Goal: Information Seeking & Learning: Find specific fact

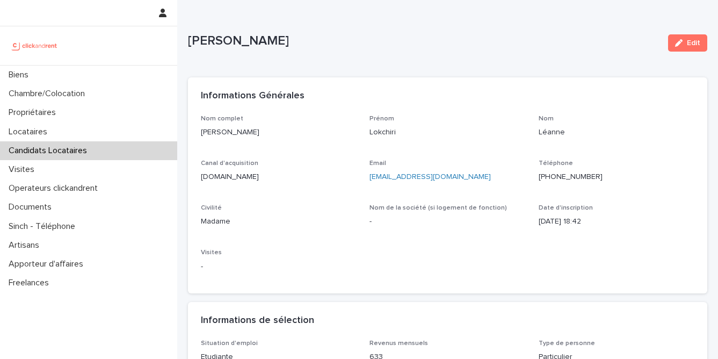
click at [114, 150] on div "Candidats Locataires" at bounding box center [88, 150] width 177 height 19
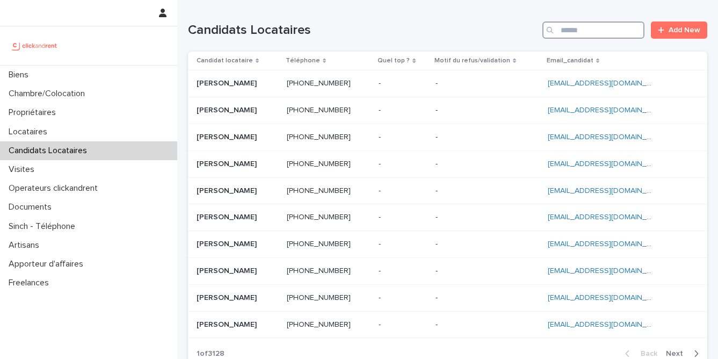
click at [575, 34] on input "Search" at bounding box center [593, 29] width 102 height 17
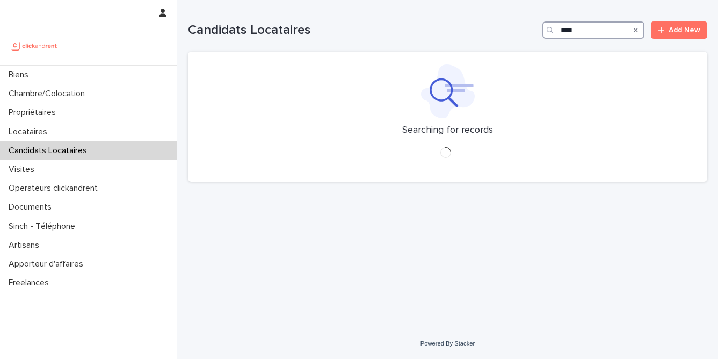
type input "*****"
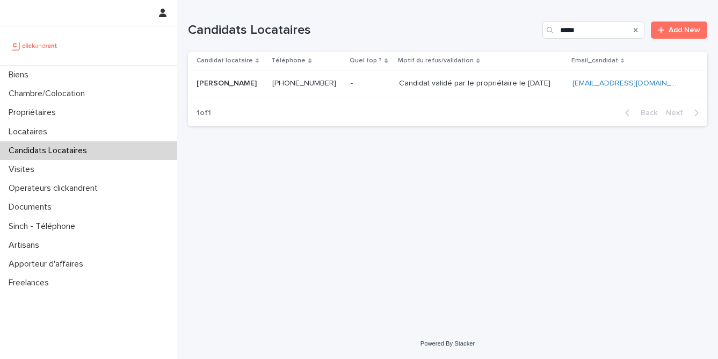
click at [420, 89] on div "Candidat validé par le propriétaire le [DATE] Candidat validé par le propriétai…" at bounding box center [481, 84] width 164 height 18
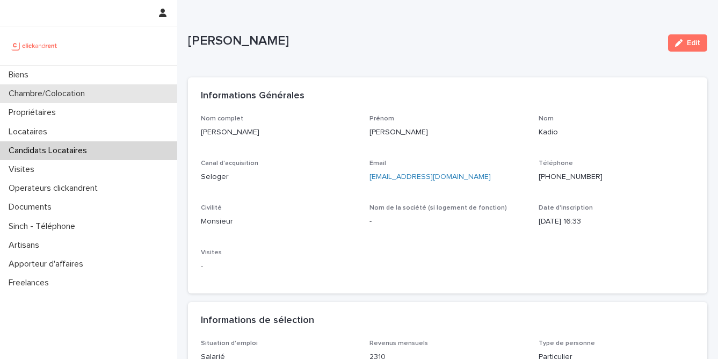
click at [126, 93] on div "Chambre/Colocation" at bounding box center [88, 93] width 177 height 19
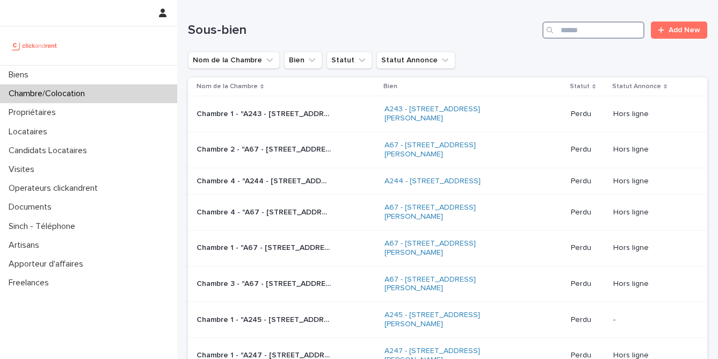
click at [592, 24] on input "Search" at bounding box center [593, 29] width 102 height 17
type input "*****"
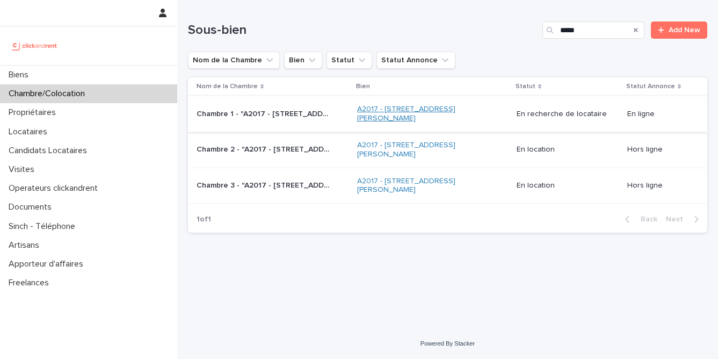
click at [397, 122] on link "A2017 - [STREET_ADDRESS][PERSON_NAME]" at bounding box center [424, 114] width 134 height 18
click at [288, 117] on p "Chambre 1 - "A2017 - [STREET_ADDRESS][PERSON_NAME]"" at bounding box center [264, 112] width 136 height 11
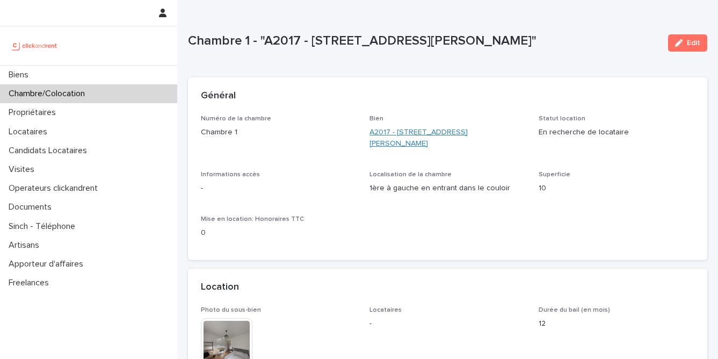
drag, startPoint x: 363, startPoint y: 131, endPoint x: 392, endPoint y: 144, distance: 31.2
click at [392, 144] on div "Numéro de la chambre Chambre 1 Bien A2017 - [STREET_ADDRESS][PERSON_NAME] Statu…" at bounding box center [447, 181] width 493 height 132
click at [420, 156] on div "Bien A2017 - [STREET_ADDRESS][PERSON_NAME]" at bounding box center [447, 136] width 156 height 43
click at [339, 143] on div "Numéro de la chambre Chambre 1" at bounding box center [279, 131] width 156 height 32
click at [399, 145] on link "A2017 - [STREET_ADDRESS][PERSON_NAME]" at bounding box center [447, 138] width 156 height 23
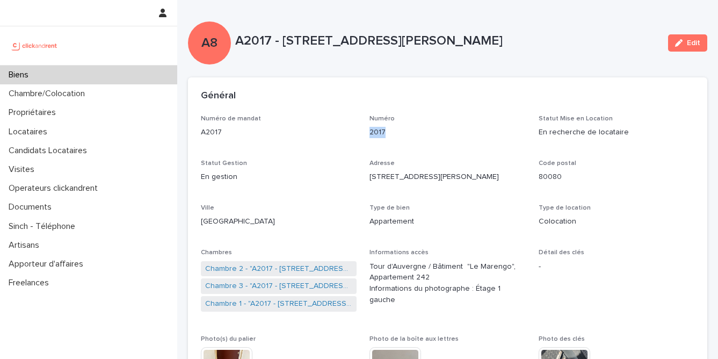
click at [367, 137] on div "Numéro de mandat A2017 Numéro 2017 Statut Mise en Location En recherche de loca…" at bounding box center [447, 284] width 493 height 339
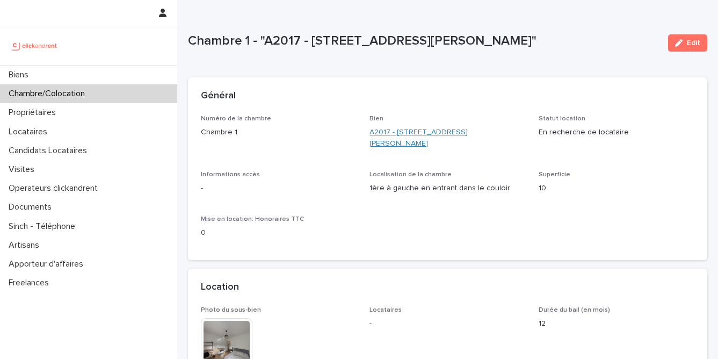
drag, startPoint x: 414, startPoint y: 150, endPoint x: 396, endPoint y: 129, distance: 28.2
click at [396, 129] on div "Bien A2017 - [STREET_ADDRESS][PERSON_NAME]" at bounding box center [447, 136] width 156 height 43
copy link "[STREET_ADDRESS][PERSON_NAME]"
